Goal: Task Accomplishment & Management: Use online tool/utility

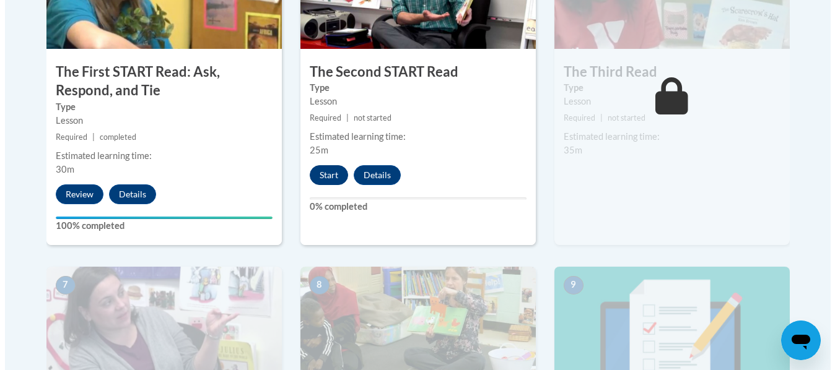
scroll to position [851, 0]
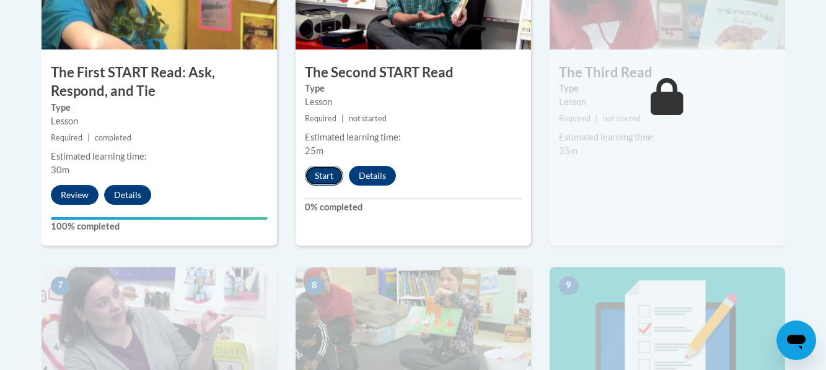
click at [325, 178] on button "Start" at bounding box center [324, 176] width 38 height 20
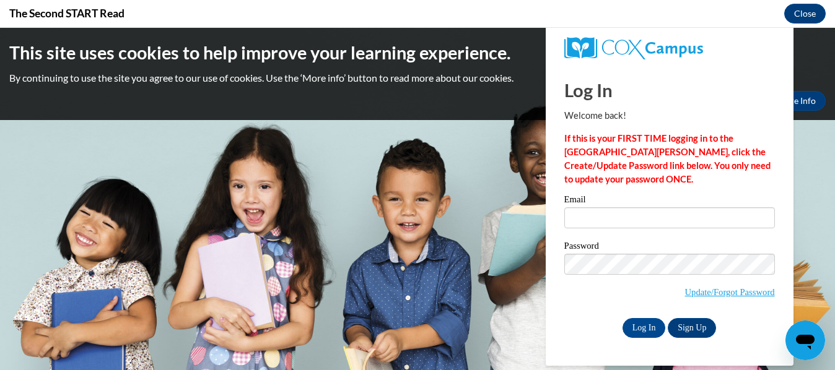
scroll to position [0, 0]
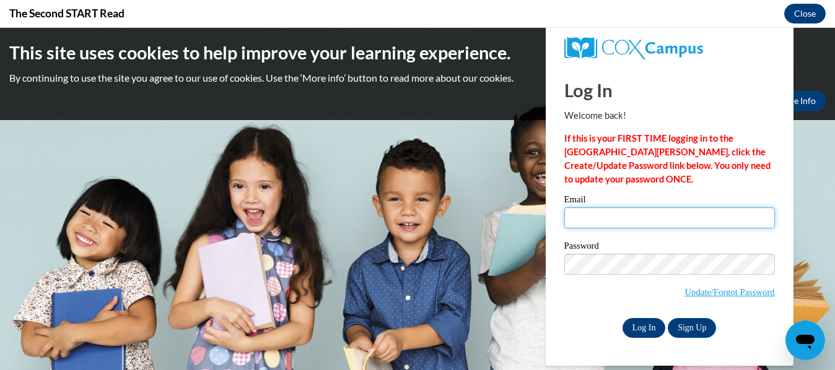
type input "[EMAIL_ADDRESS][DOMAIN_NAME]"
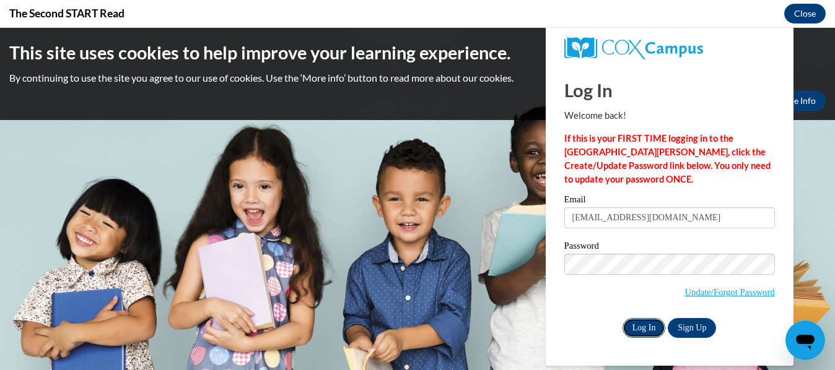
click at [642, 322] on input "Log In" at bounding box center [644, 328] width 43 height 20
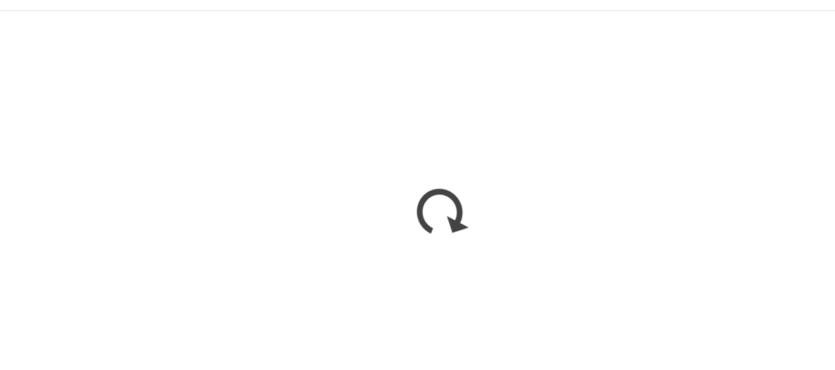
scroll to position [851, 0]
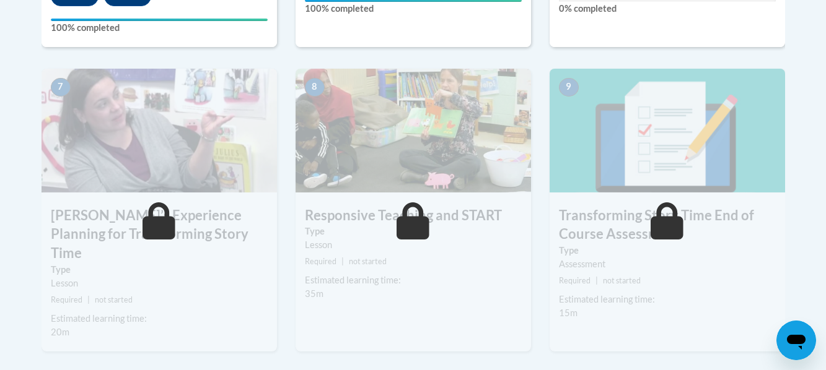
scroll to position [1051, 0]
